Goal: Navigation & Orientation: Find specific page/section

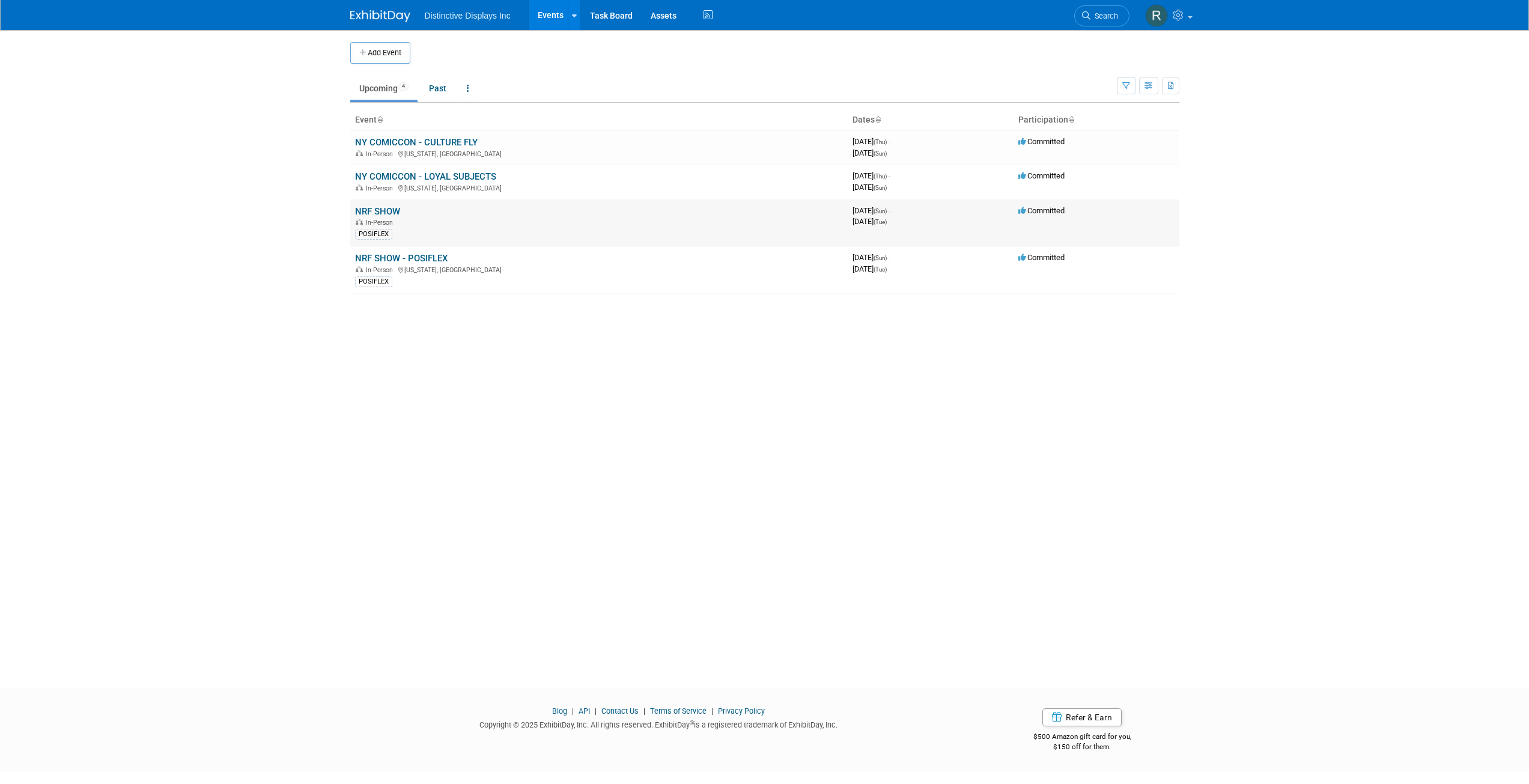
click at [390, 211] on link "NRF SHOW" at bounding box center [378, 211] width 45 height 11
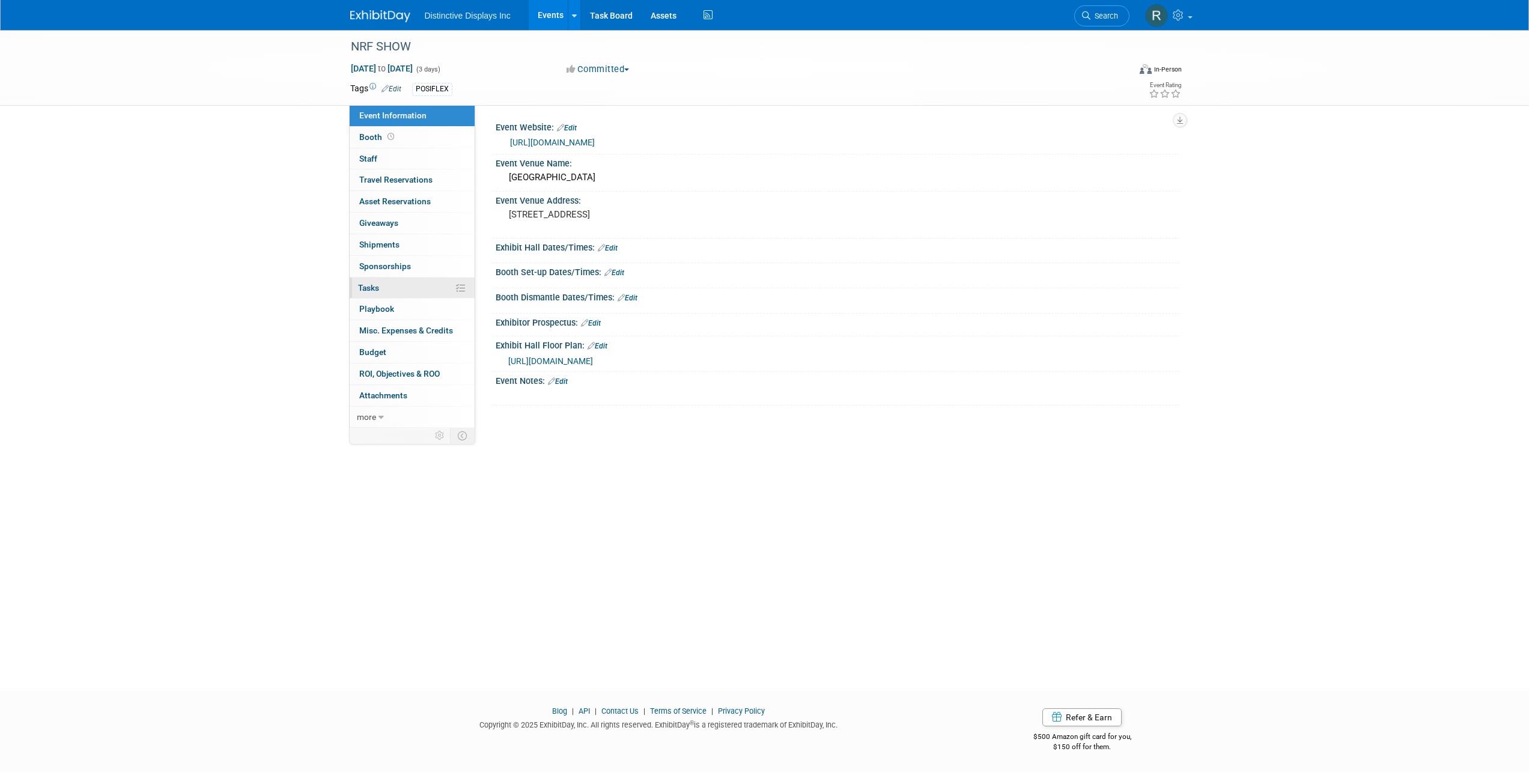
click at [393, 296] on link "0% Tasks 0%" at bounding box center [412, 288] width 125 height 21
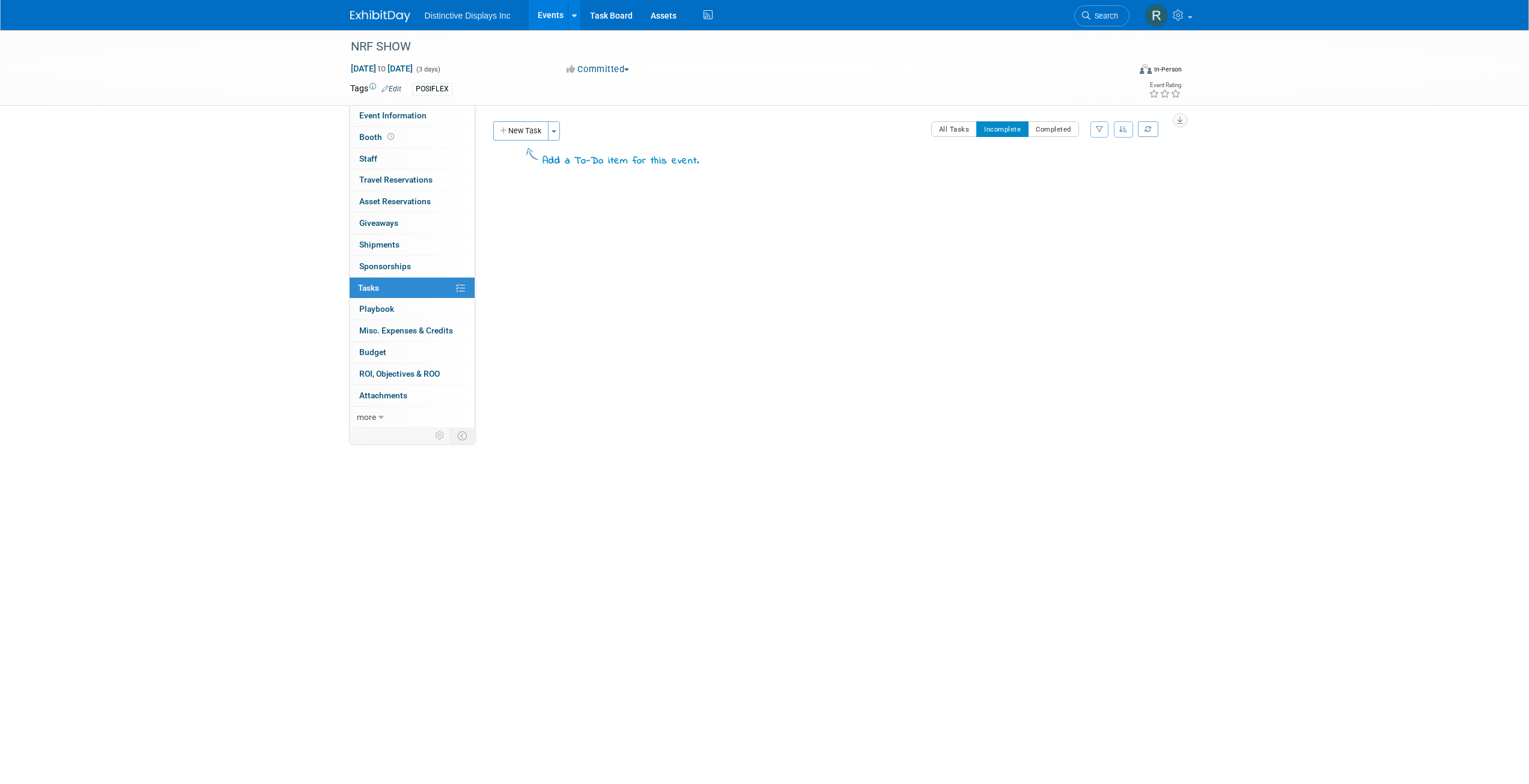
click at [392, 19] on img at bounding box center [380, 16] width 60 height 12
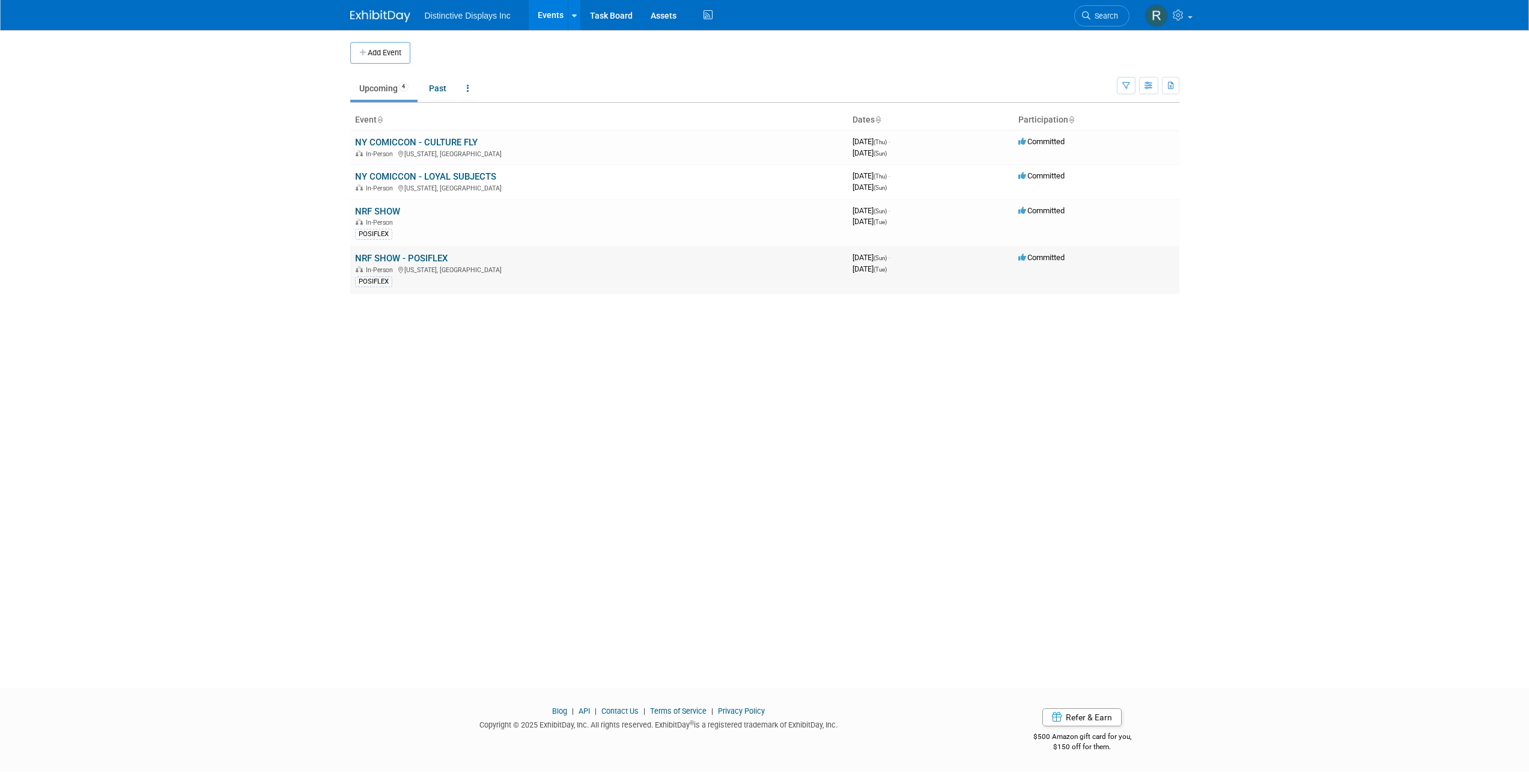
click at [398, 260] on link "NRF SHOW - POSIFLEX" at bounding box center [401, 257] width 92 height 11
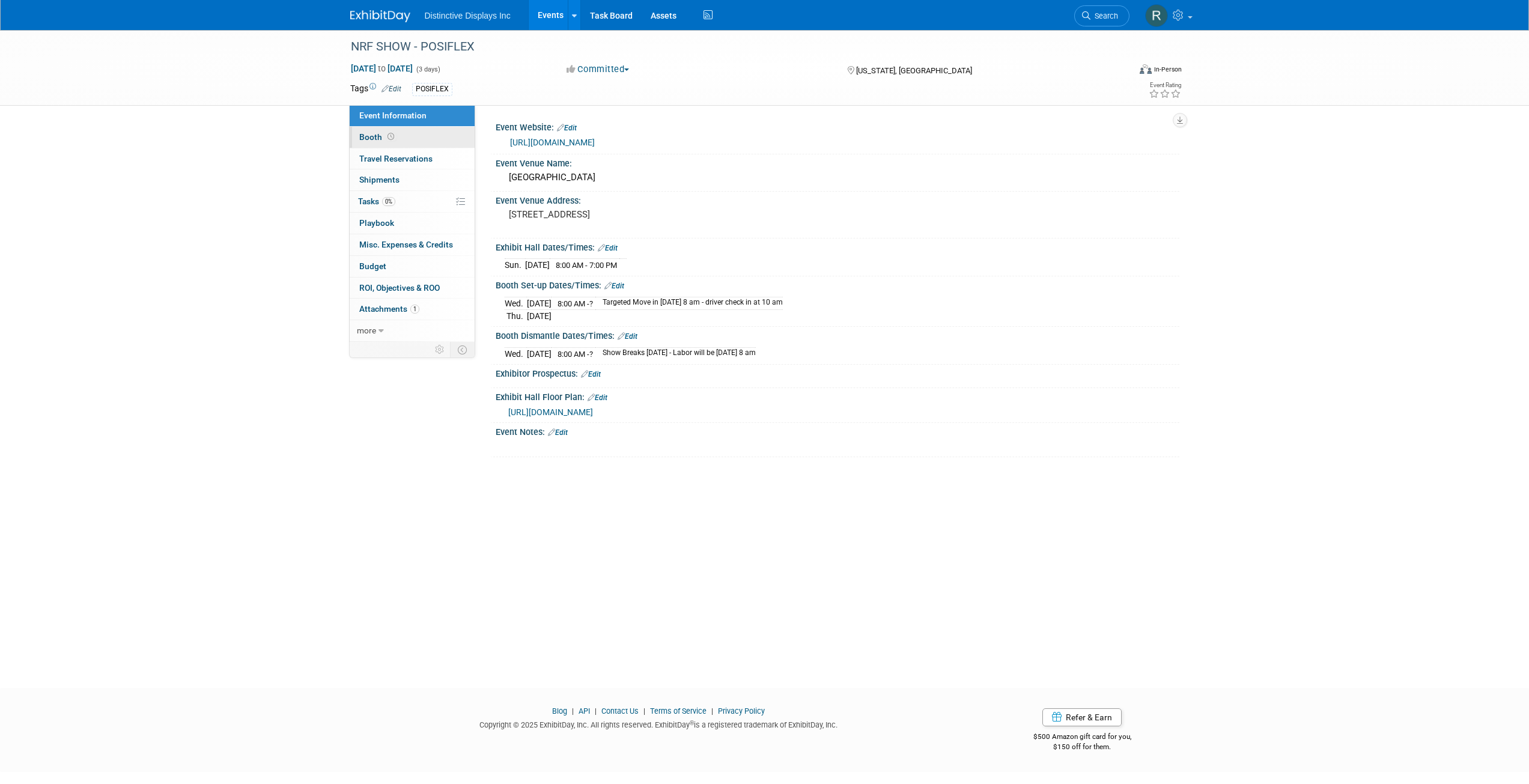
click at [365, 138] on span "Booth" at bounding box center [378, 137] width 37 height 10
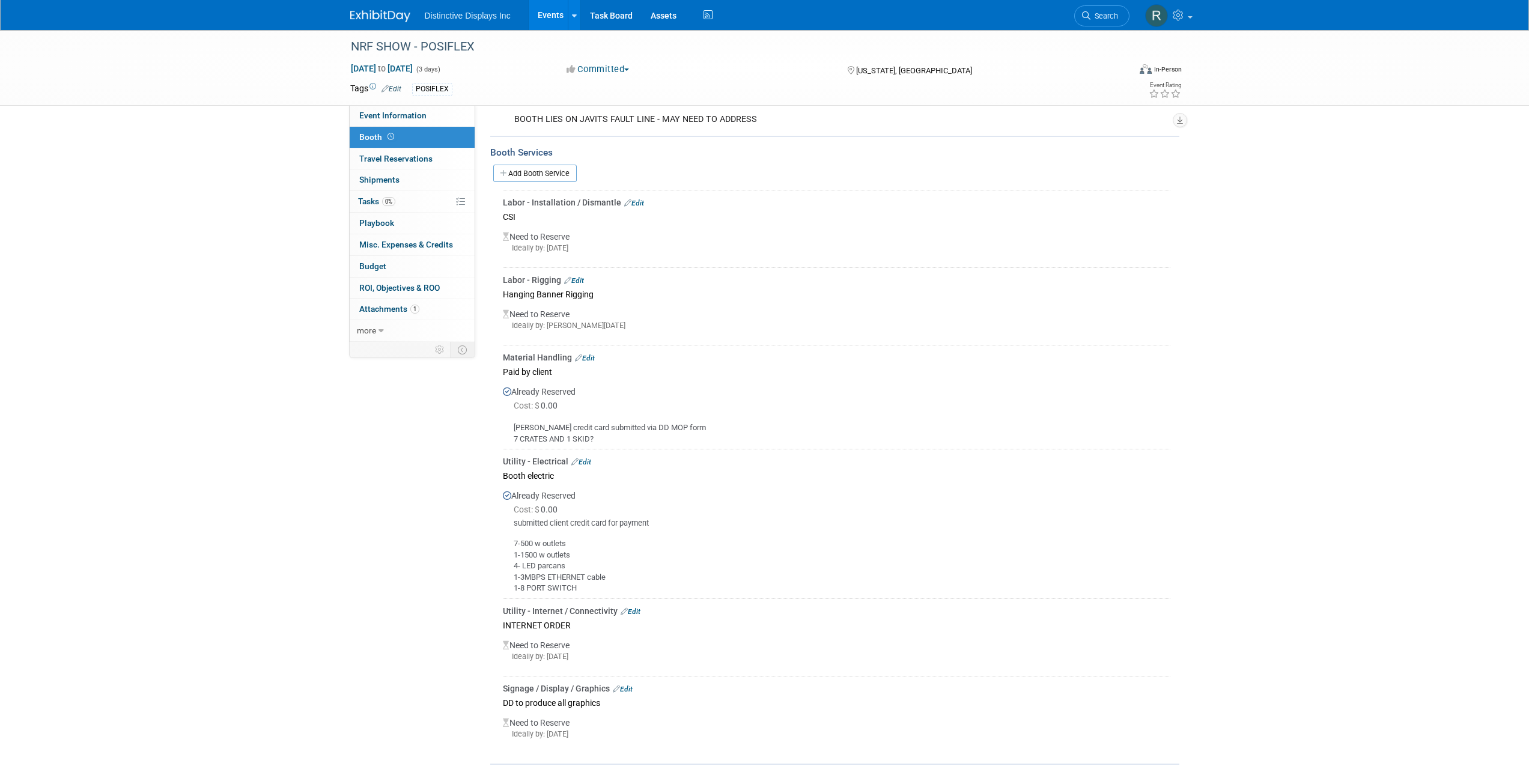
scroll to position [180, 0]
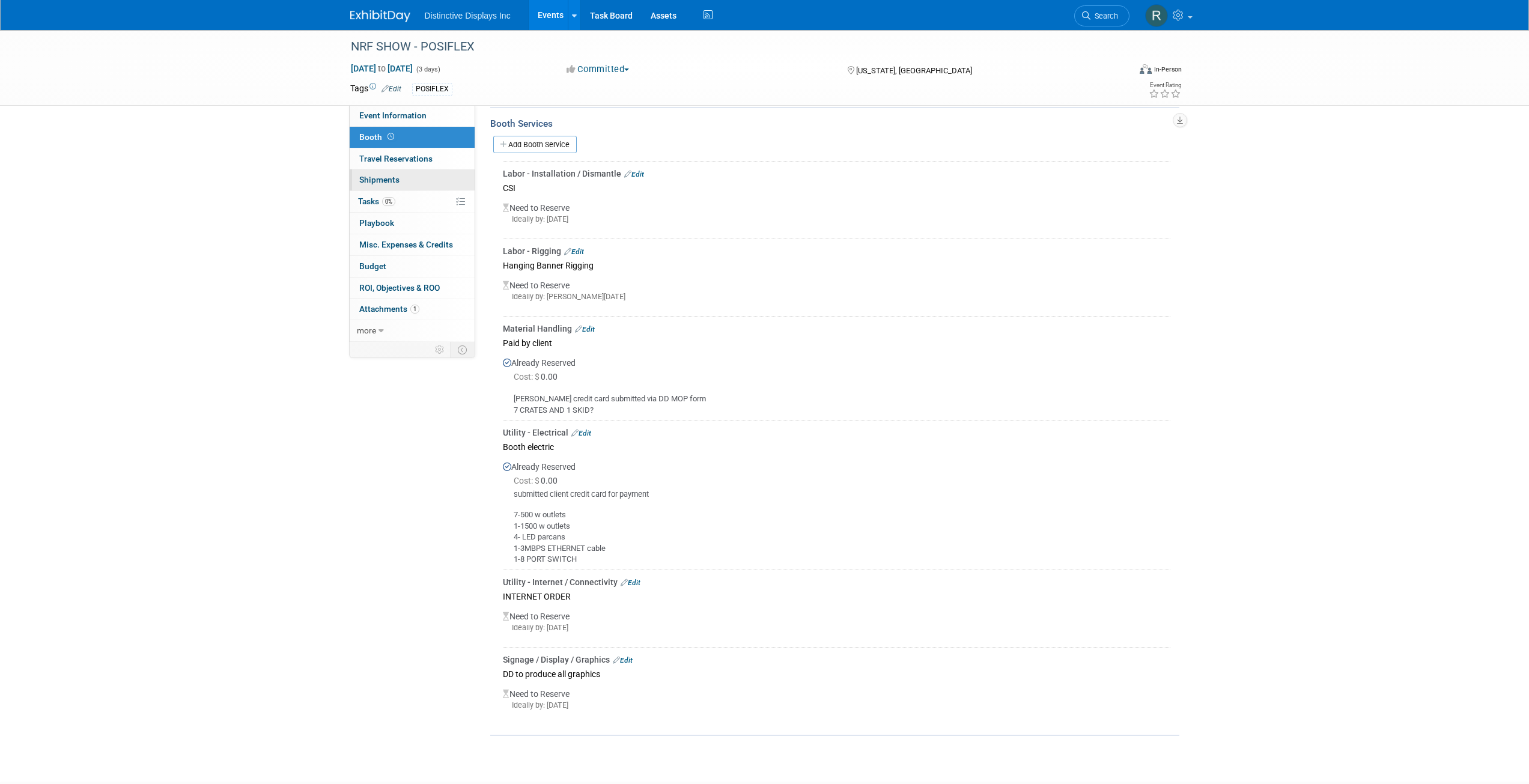
click at [383, 180] on span "Shipments 0" at bounding box center [380, 180] width 40 height 10
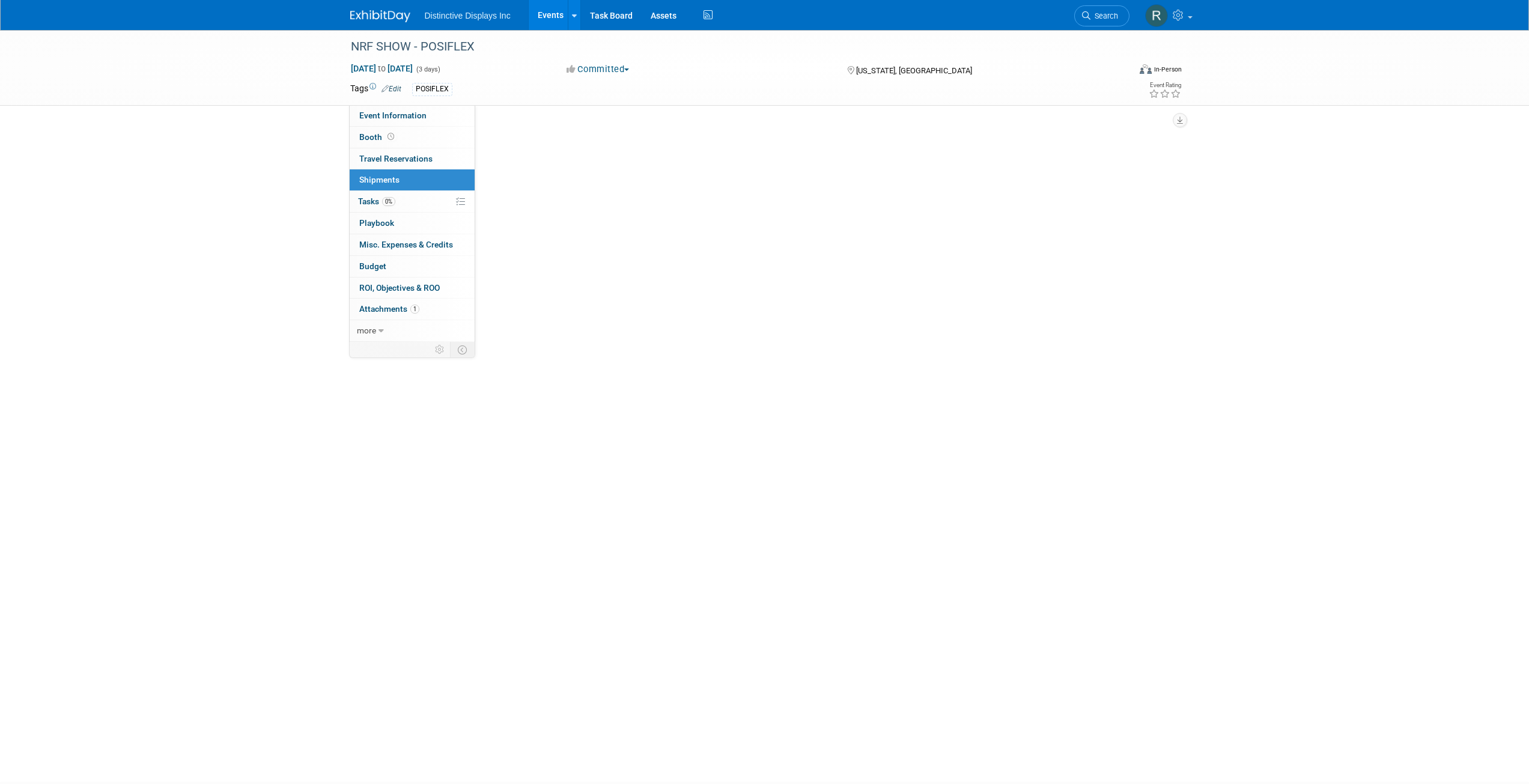
scroll to position [0, 0]
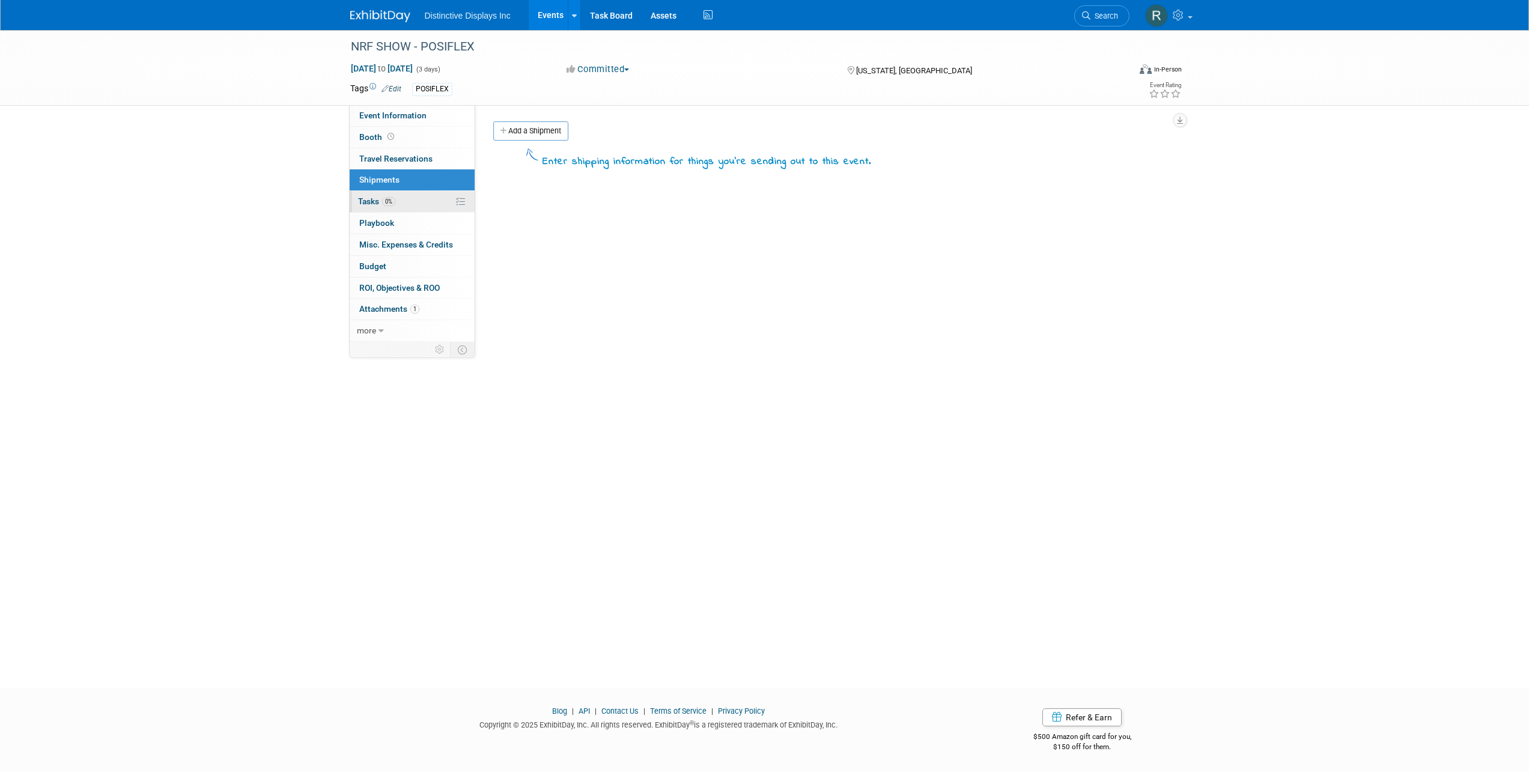
click at [365, 206] on link "0% Tasks 0%" at bounding box center [412, 201] width 125 height 21
